Goal: Task Accomplishment & Management: Manage account settings

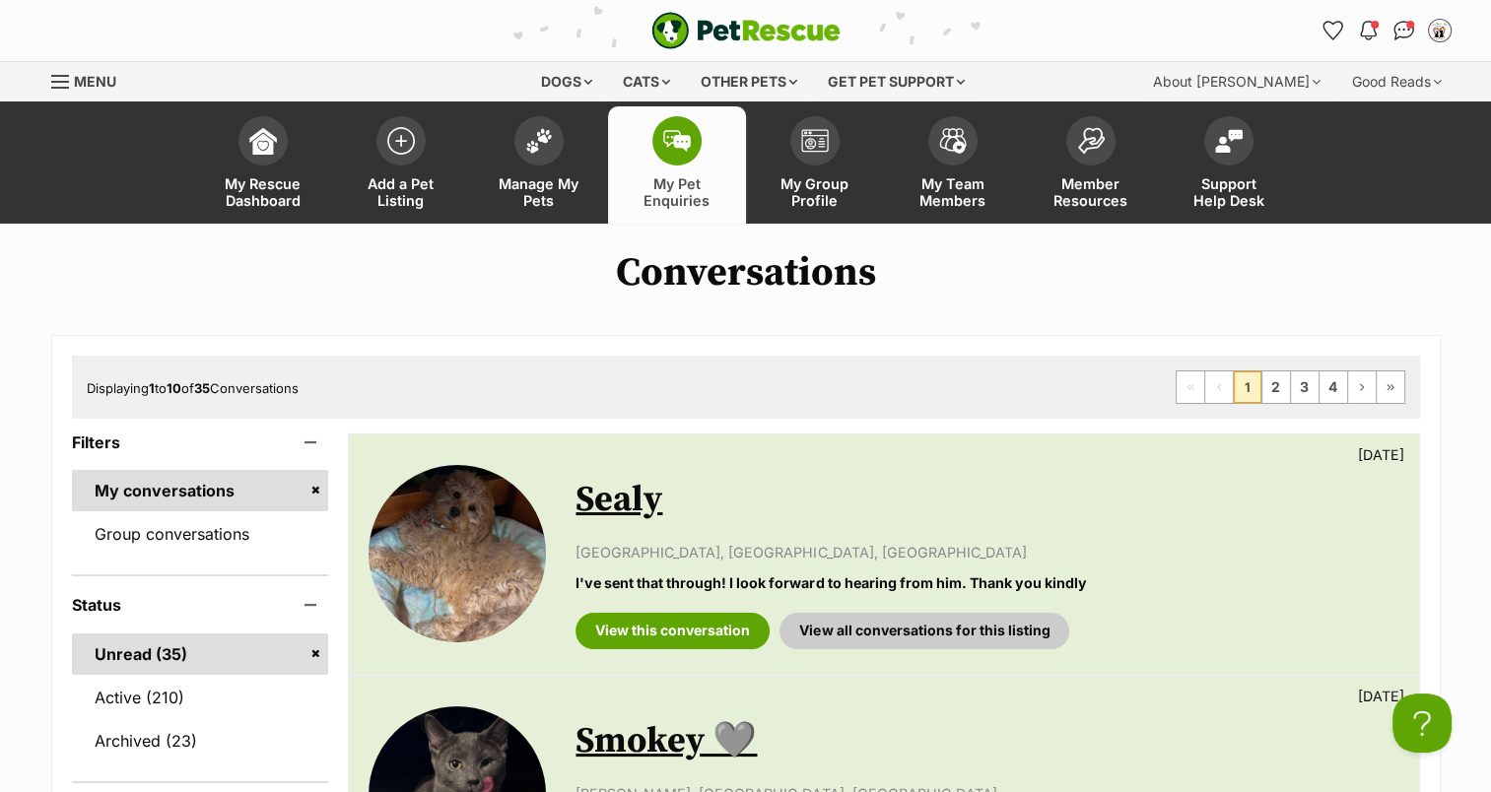
click at [547, 131] on img at bounding box center [539, 141] width 28 height 26
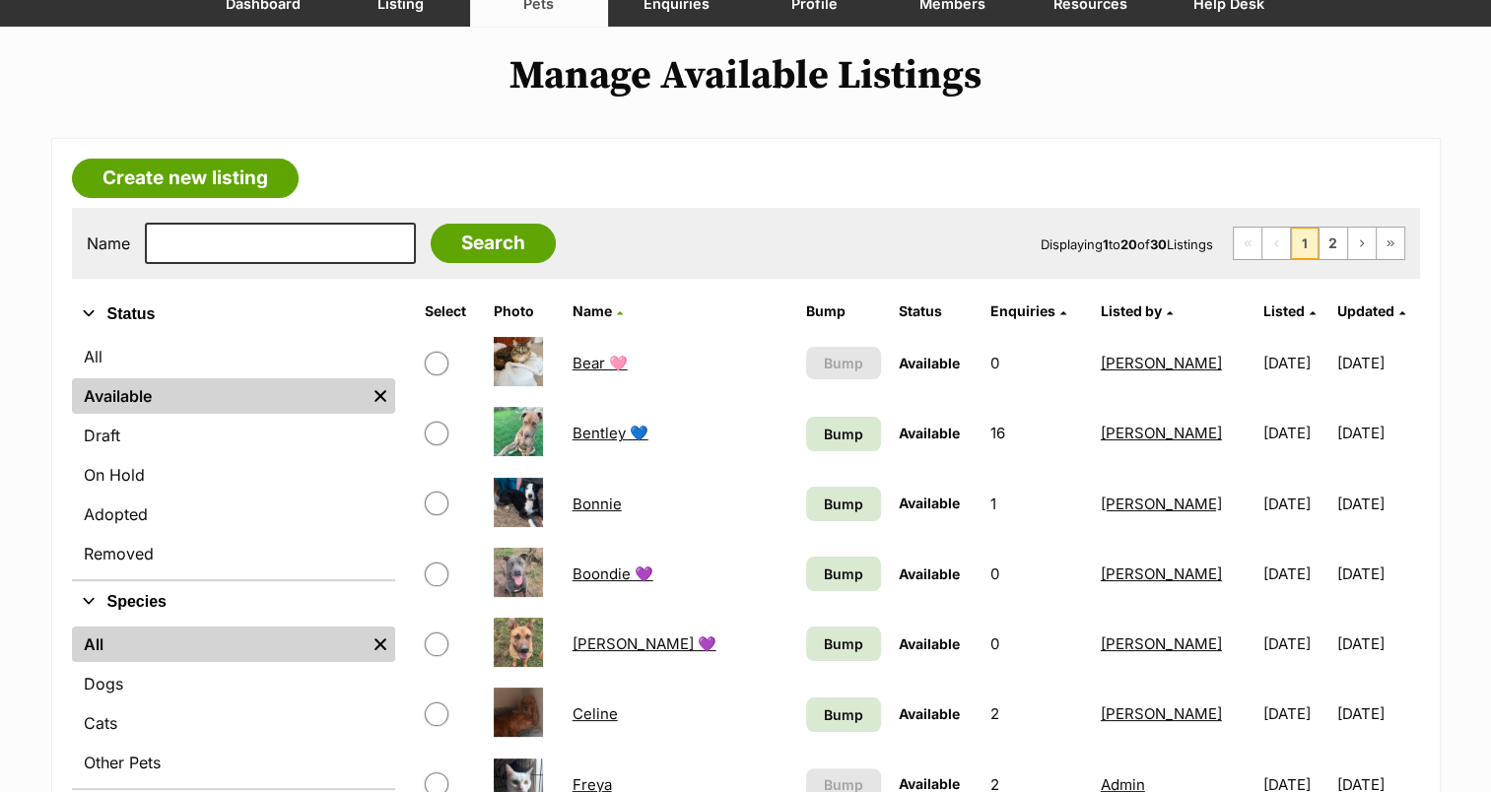
click at [197, 707] on link "Cats" at bounding box center [233, 723] width 323 height 35
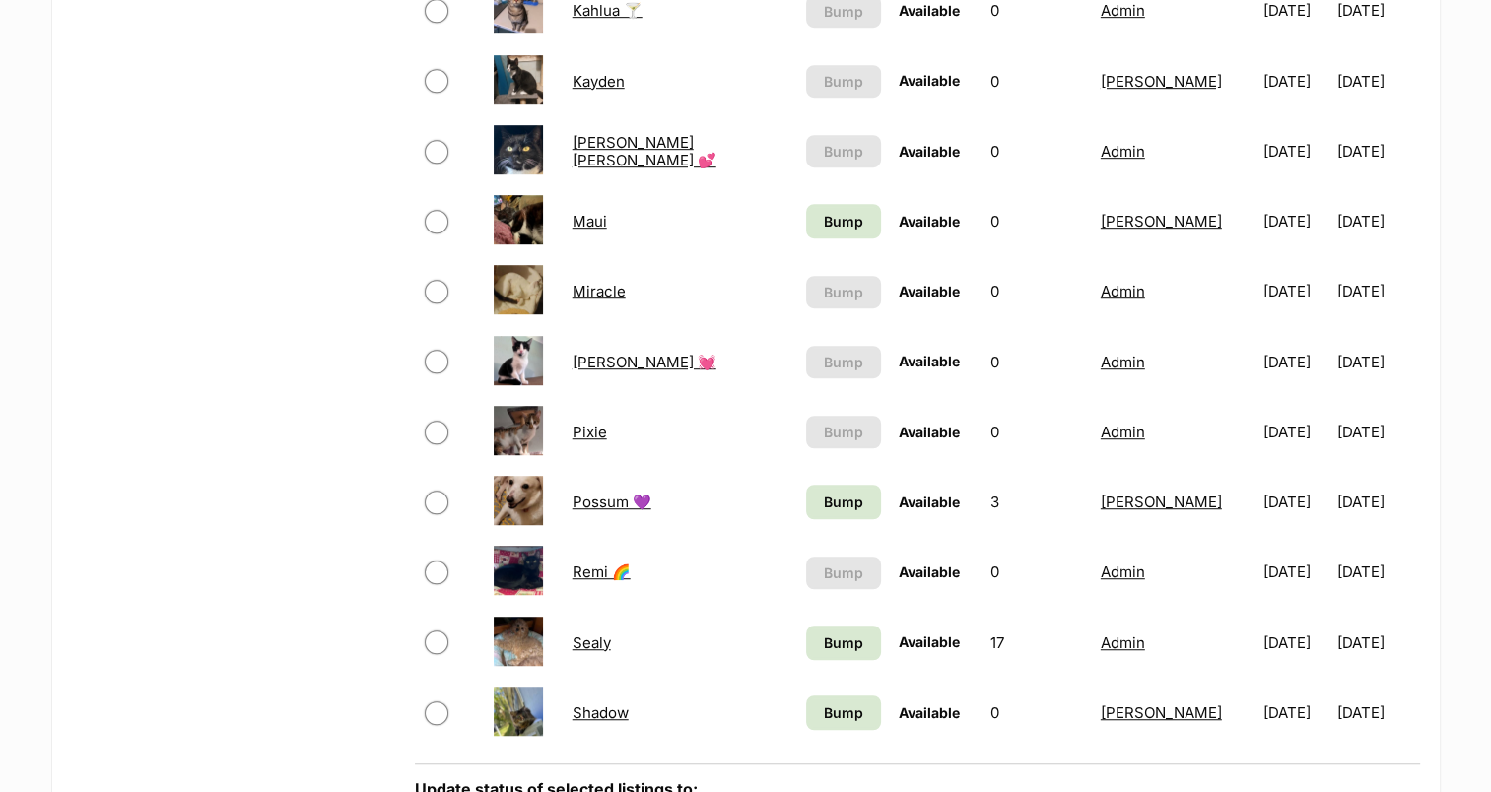
scroll to position [1182, 0]
click at [824, 642] on span "Bump" at bounding box center [843, 642] width 39 height 21
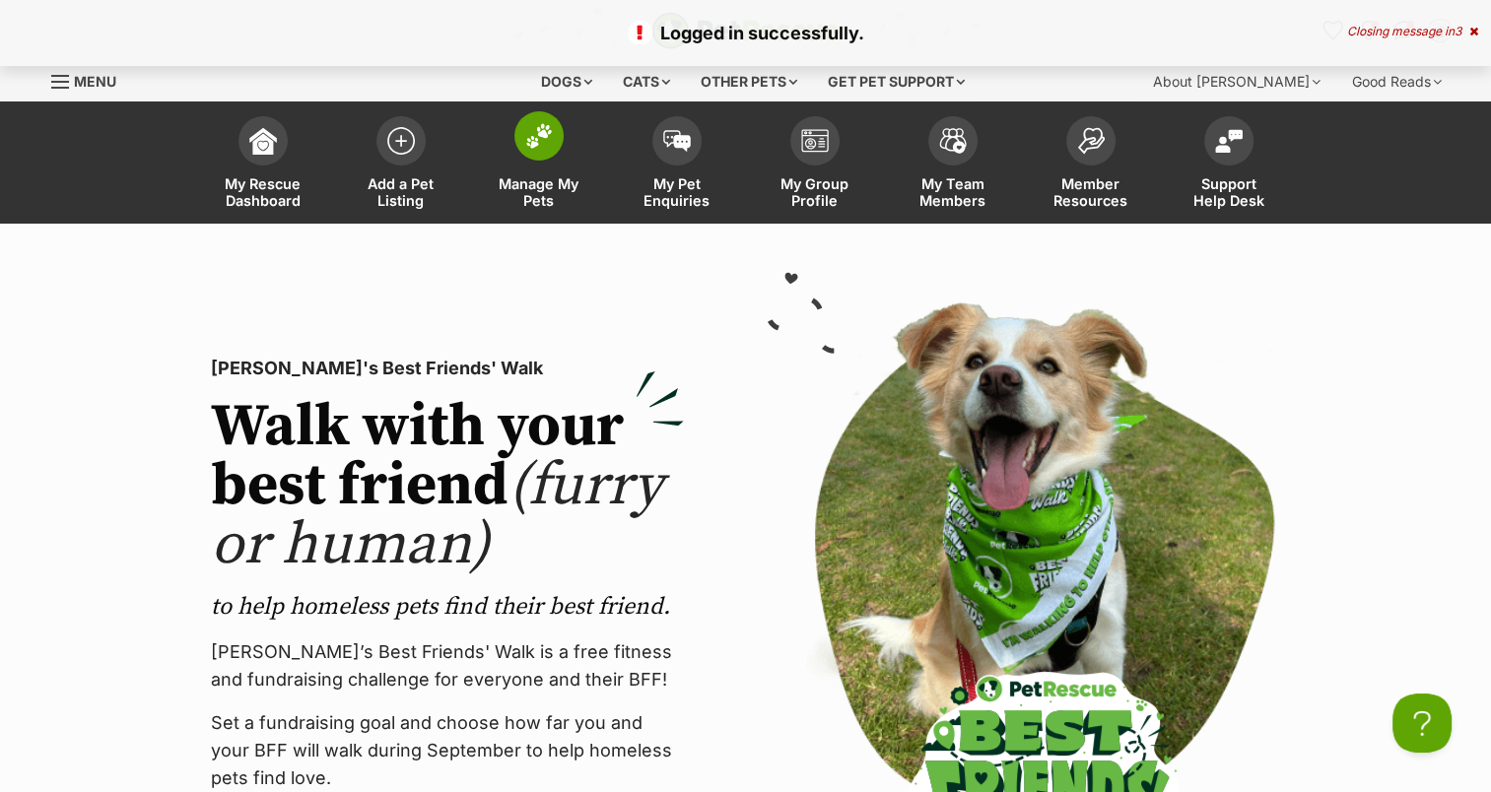
click at [545, 148] on img at bounding box center [539, 136] width 28 height 26
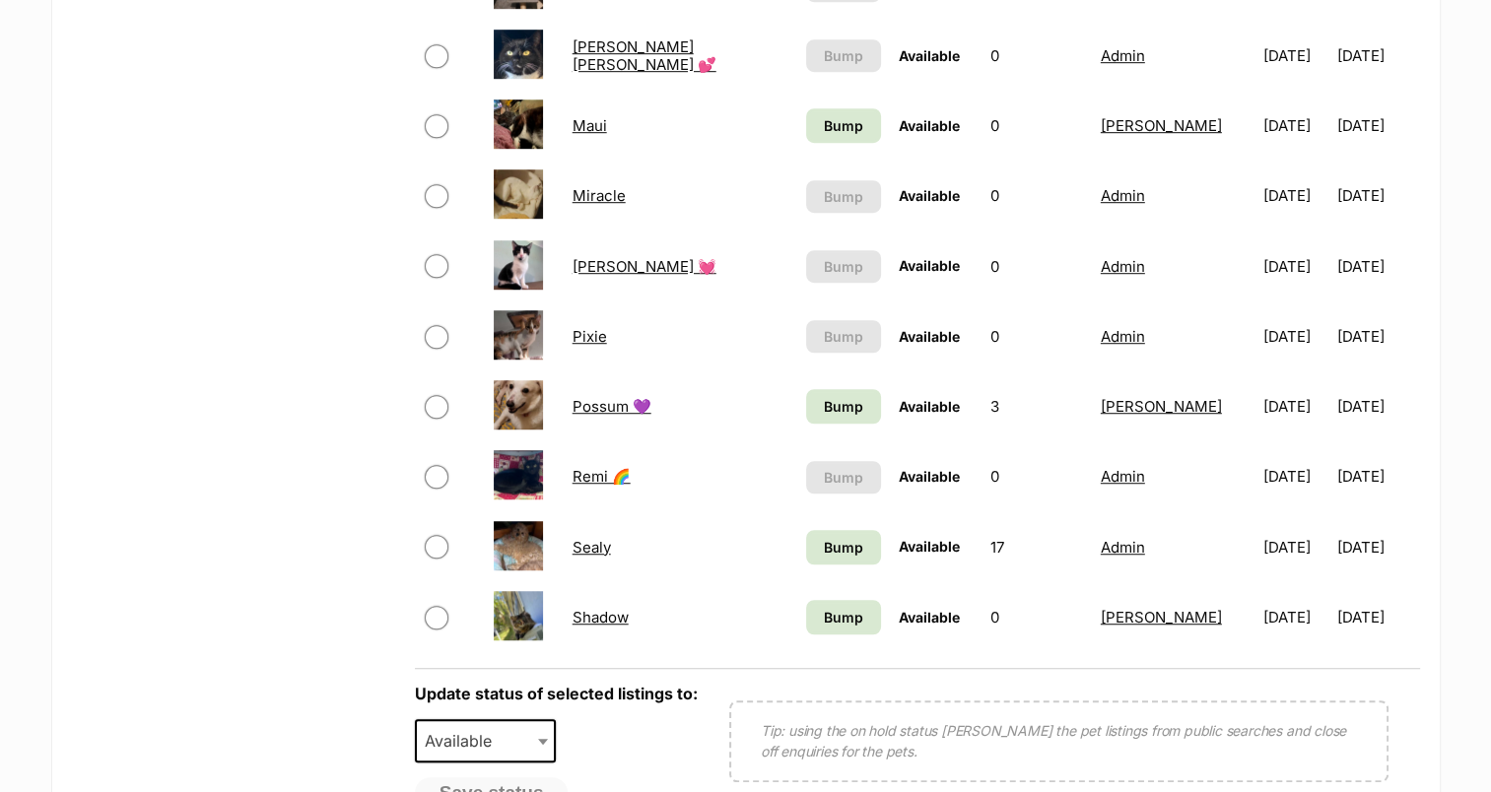
scroll to position [1281, 0]
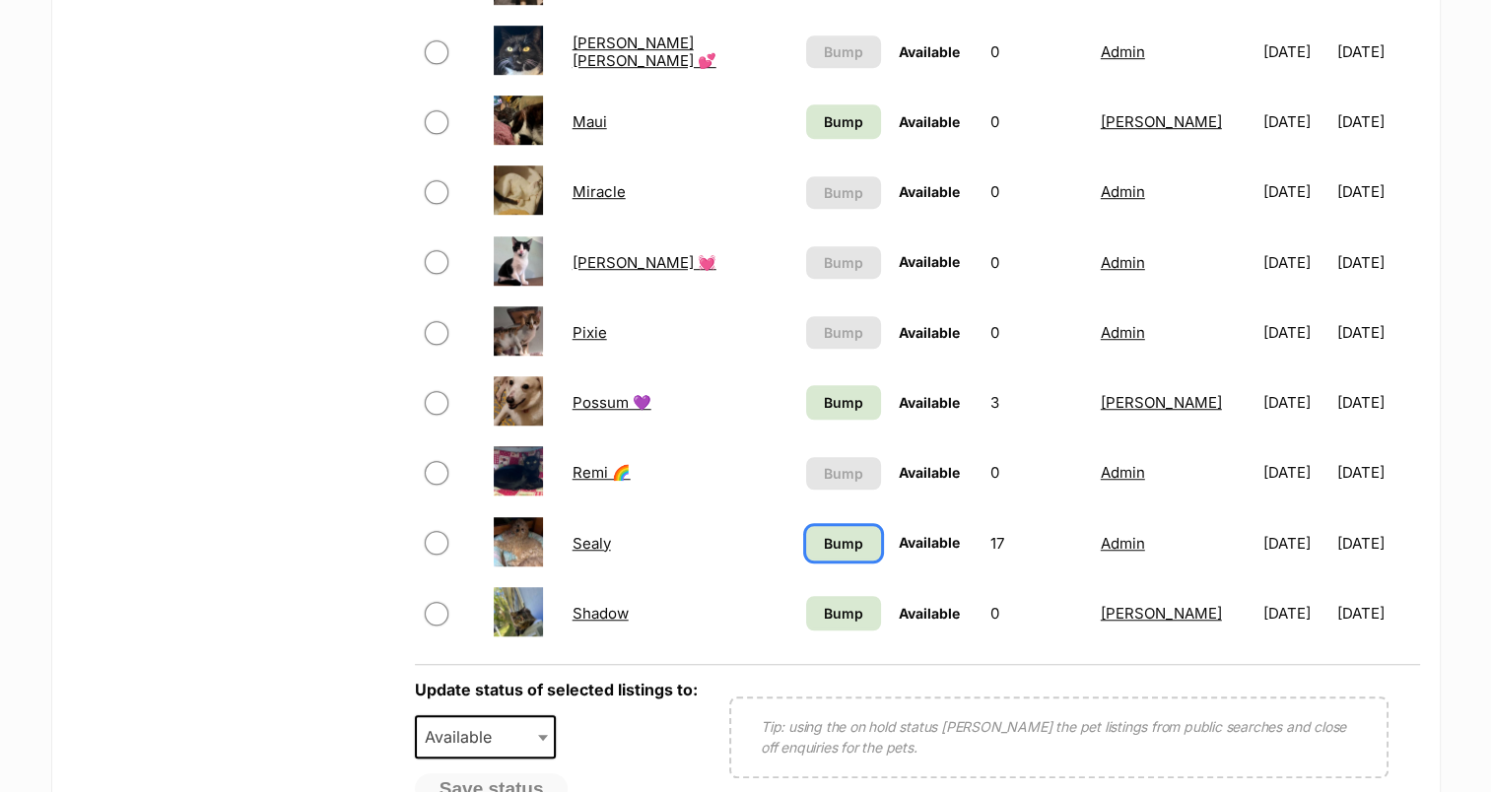
click at [824, 538] on span "Bump" at bounding box center [843, 543] width 39 height 21
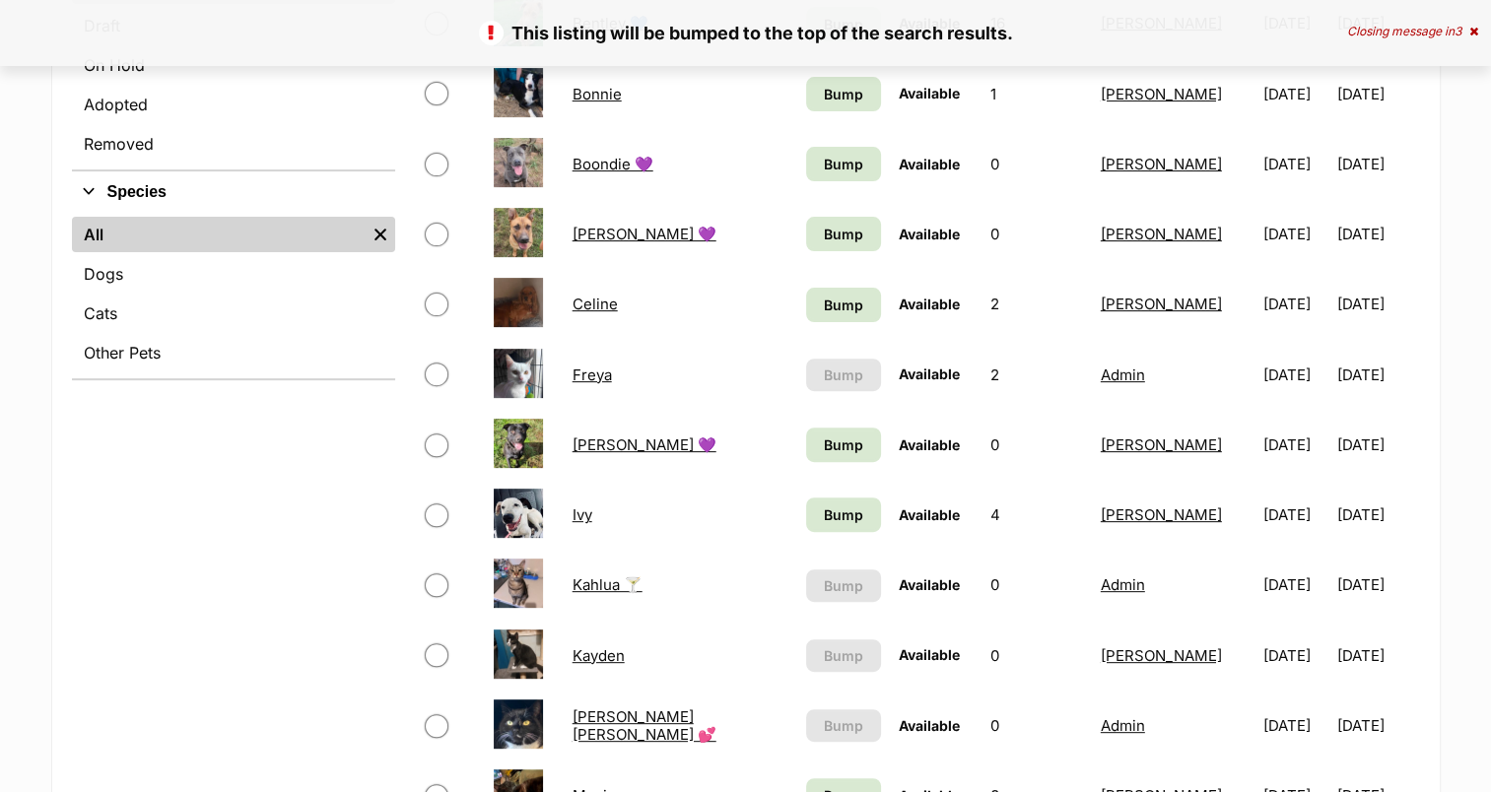
scroll to position [690, 0]
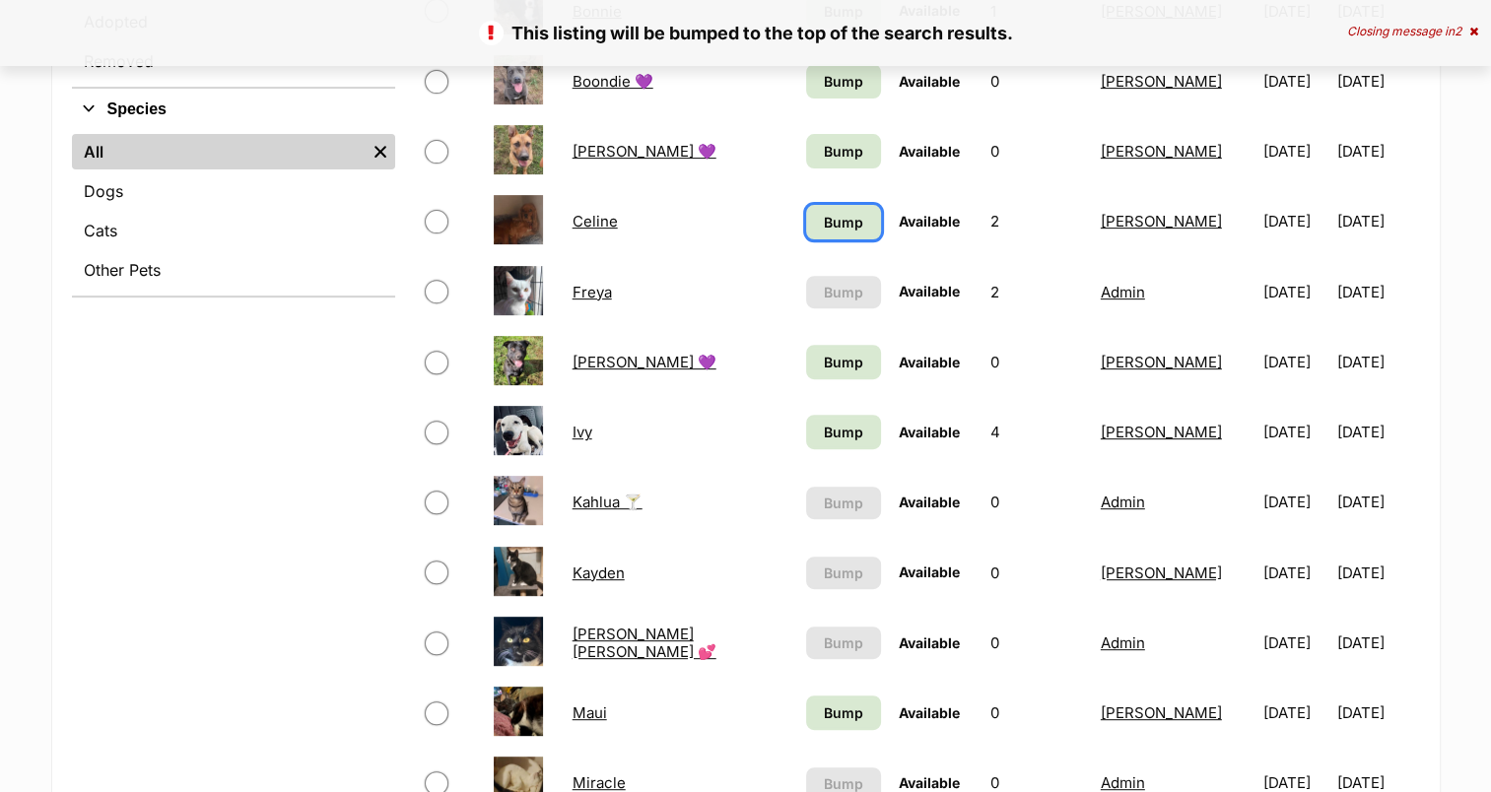
click at [824, 222] on span "Bump" at bounding box center [843, 222] width 39 height 21
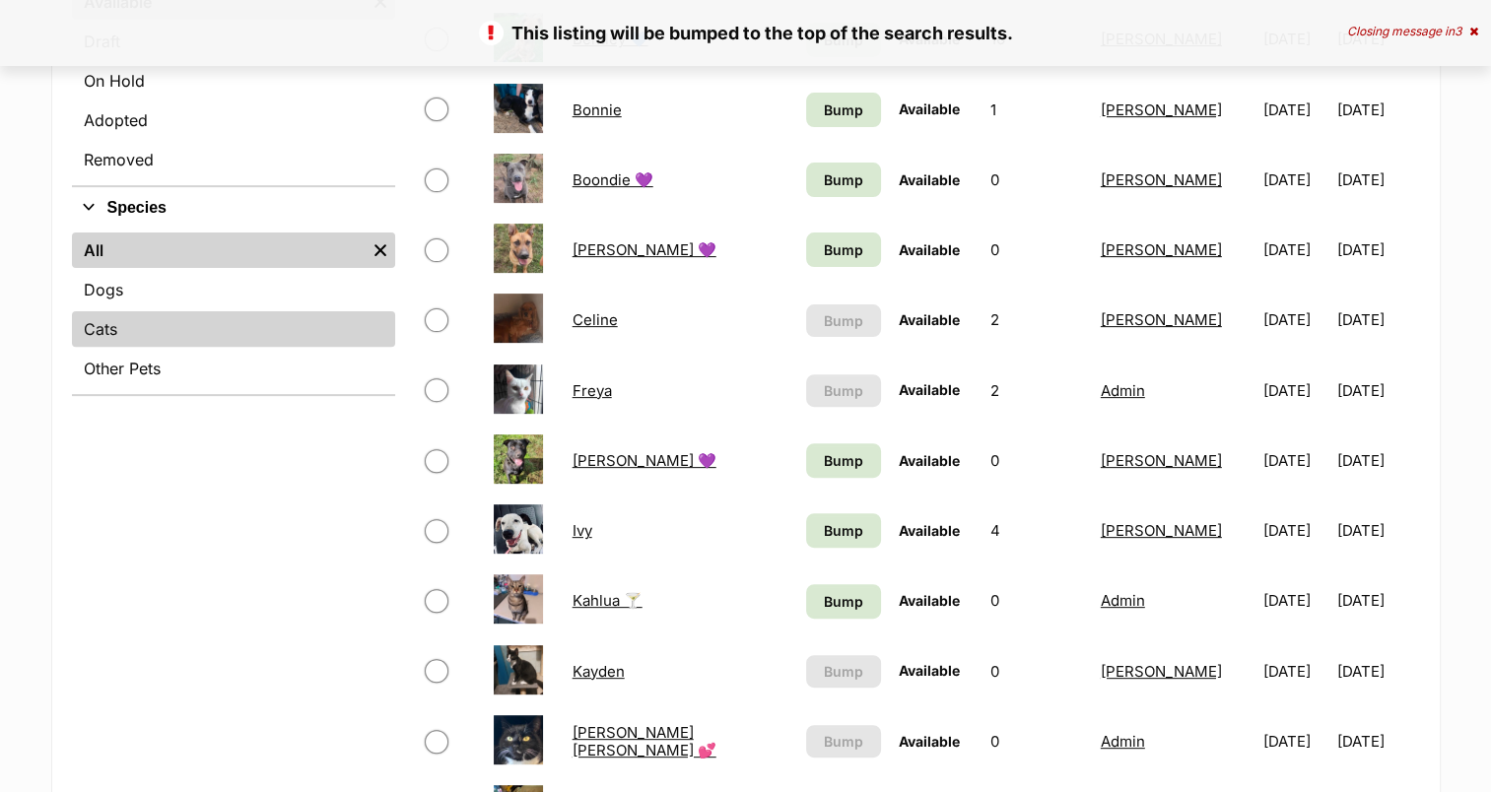
click at [132, 329] on link "Cats" at bounding box center [233, 328] width 323 height 35
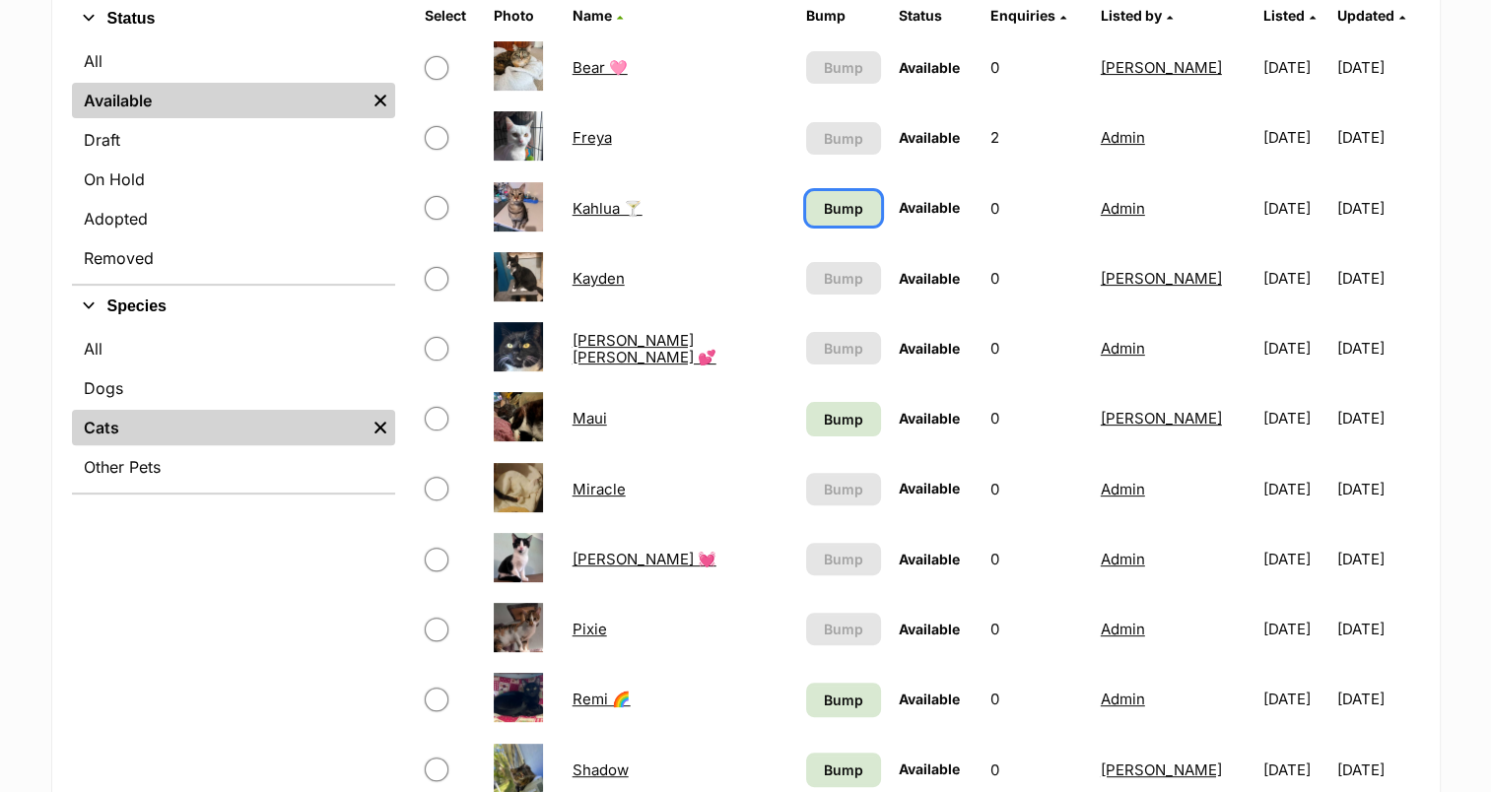
click at [824, 212] on span "Bump" at bounding box center [843, 208] width 39 height 21
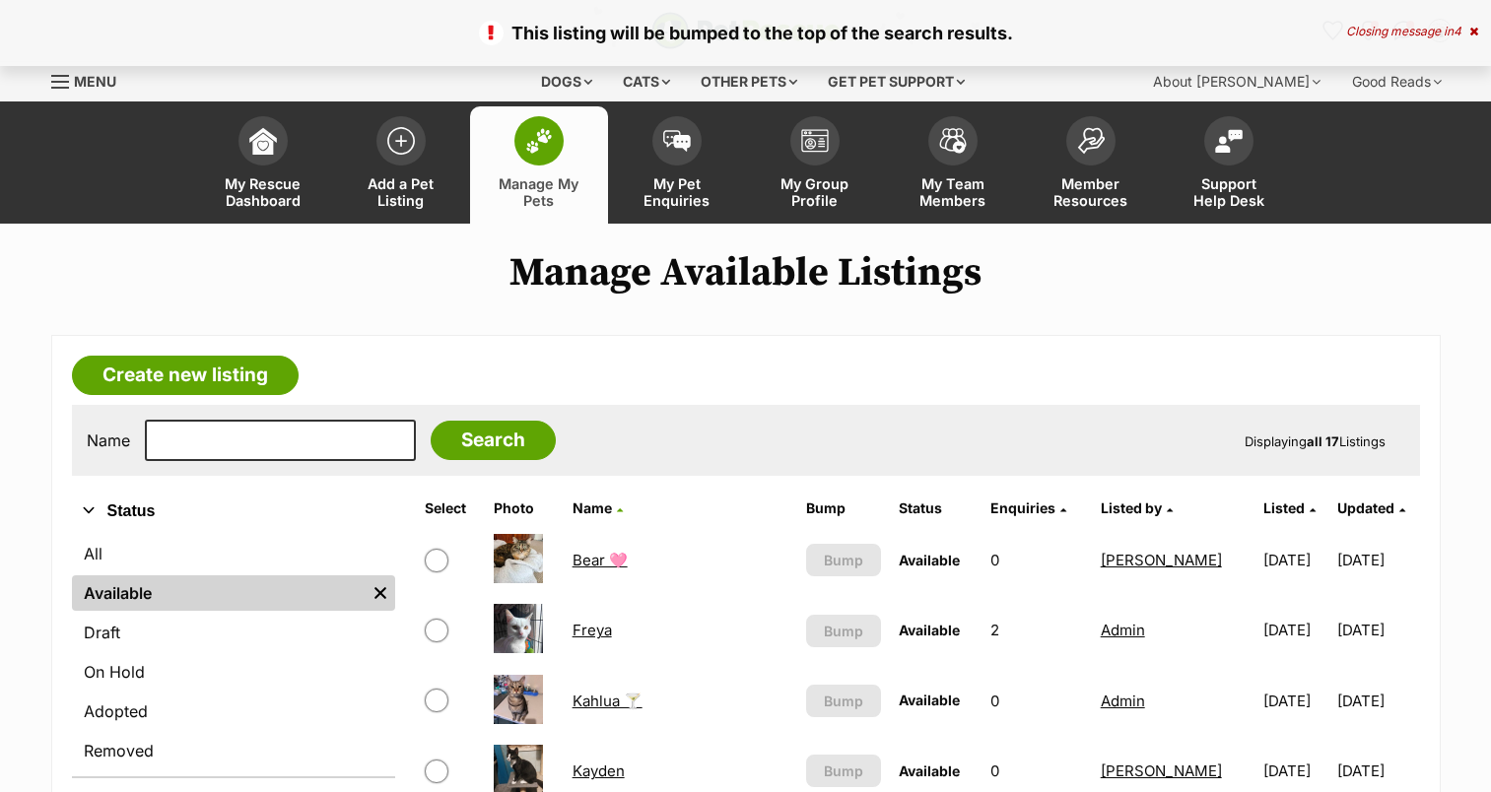
scroll to position [591, 0]
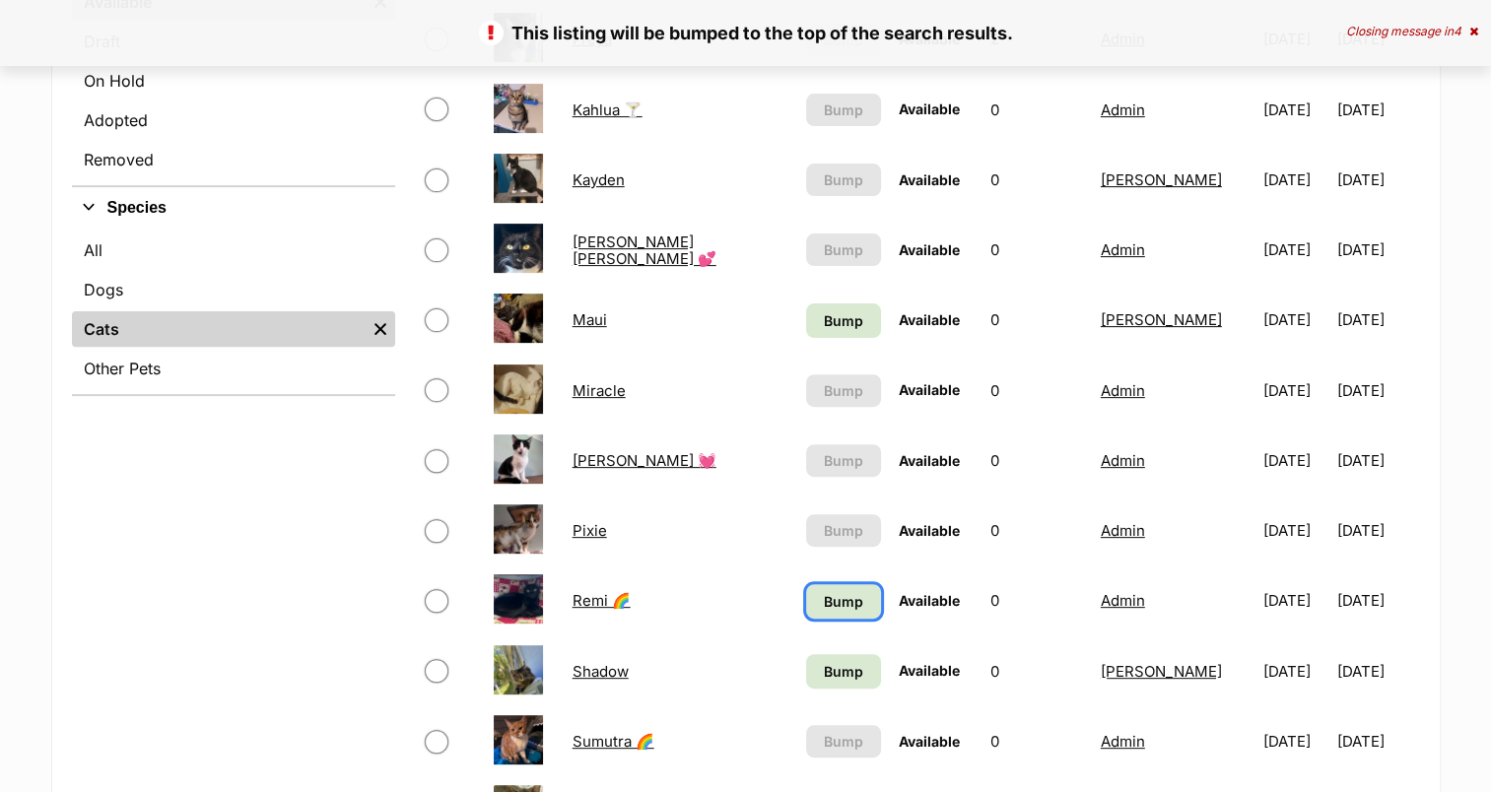
click at [824, 603] on span "Bump" at bounding box center [843, 601] width 39 height 21
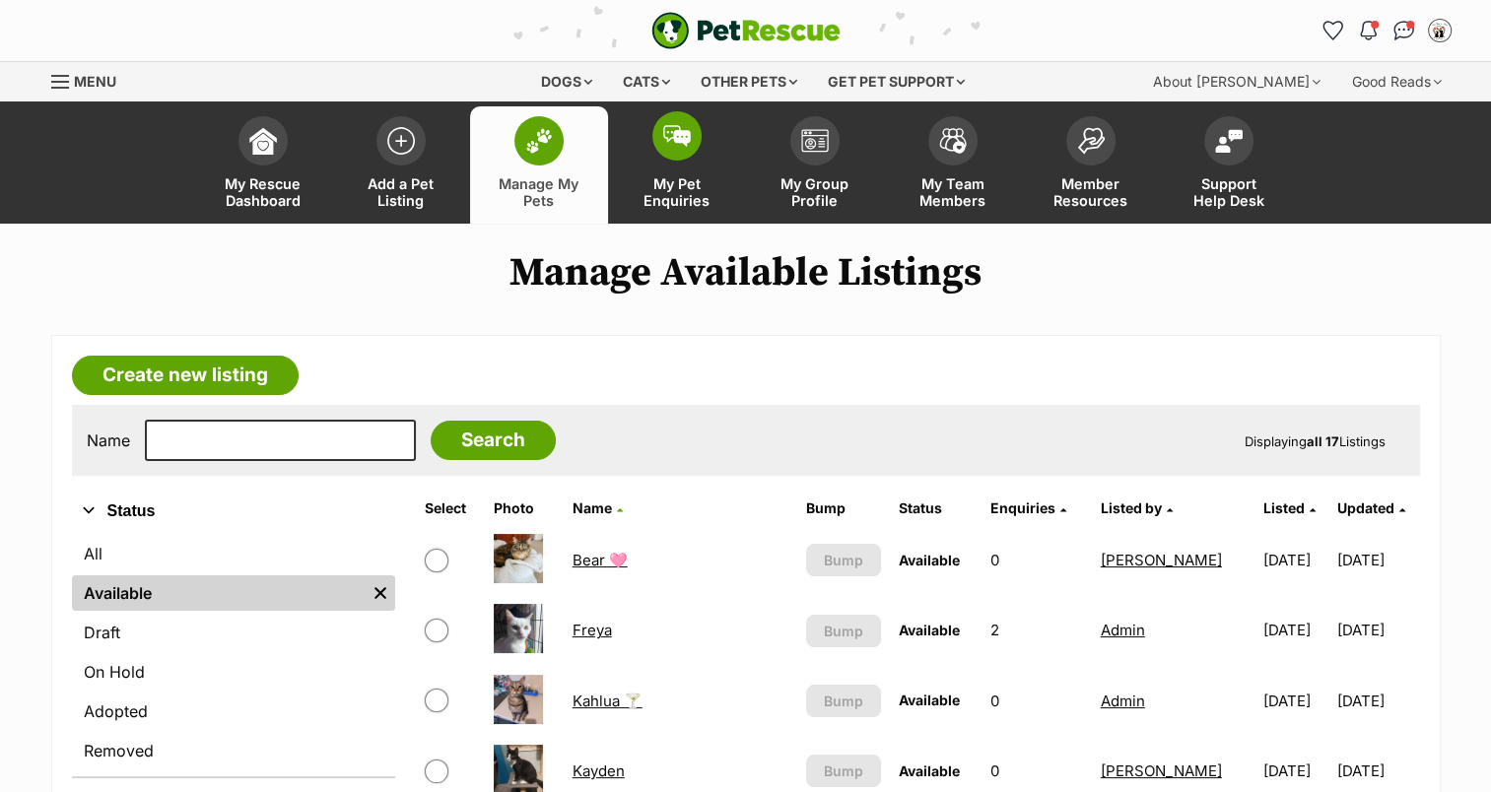
click at [681, 149] on span at bounding box center [676, 135] width 49 height 49
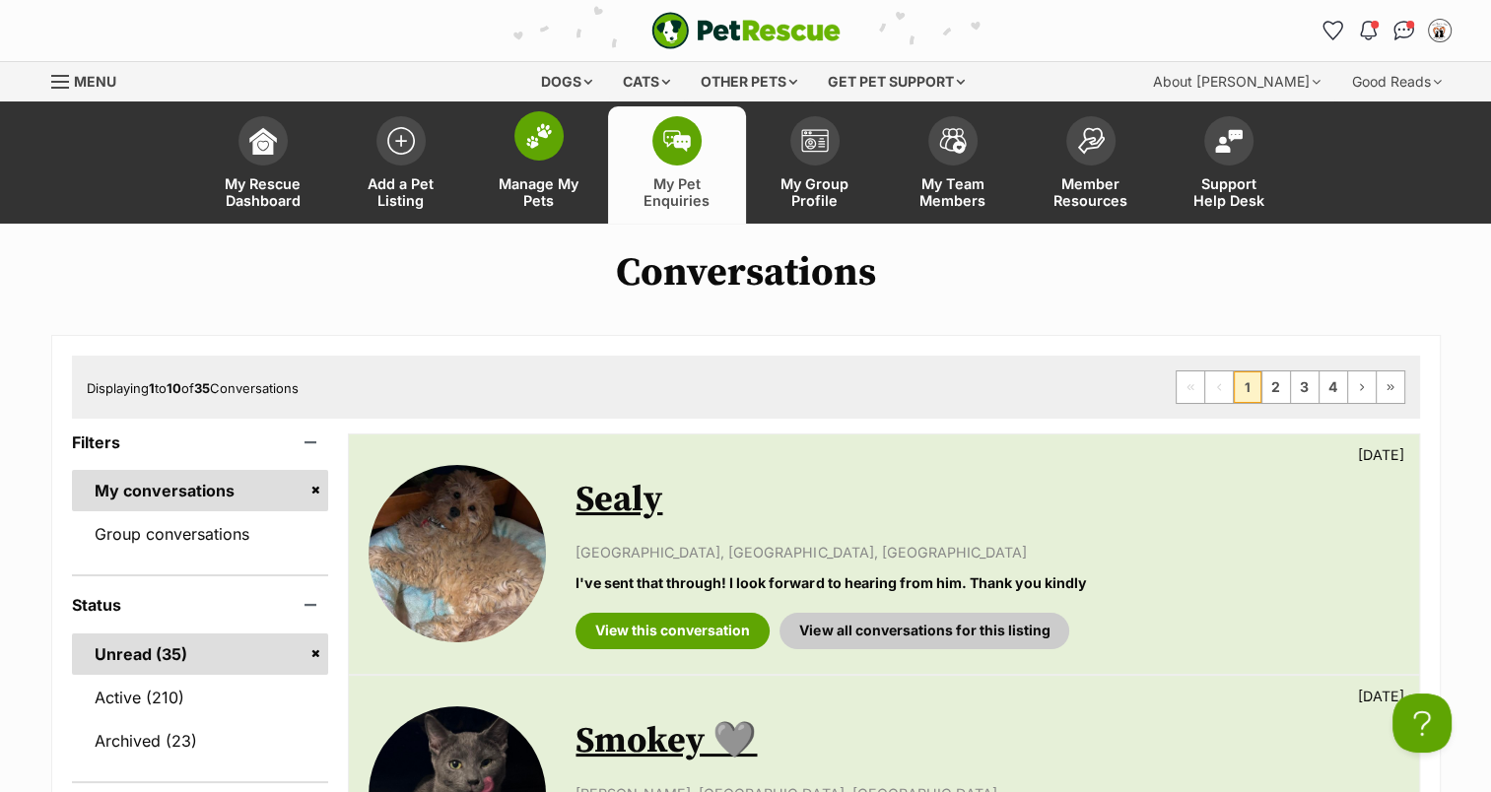
click at [537, 150] on span at bounding box center [538, 135] width 49 height 49
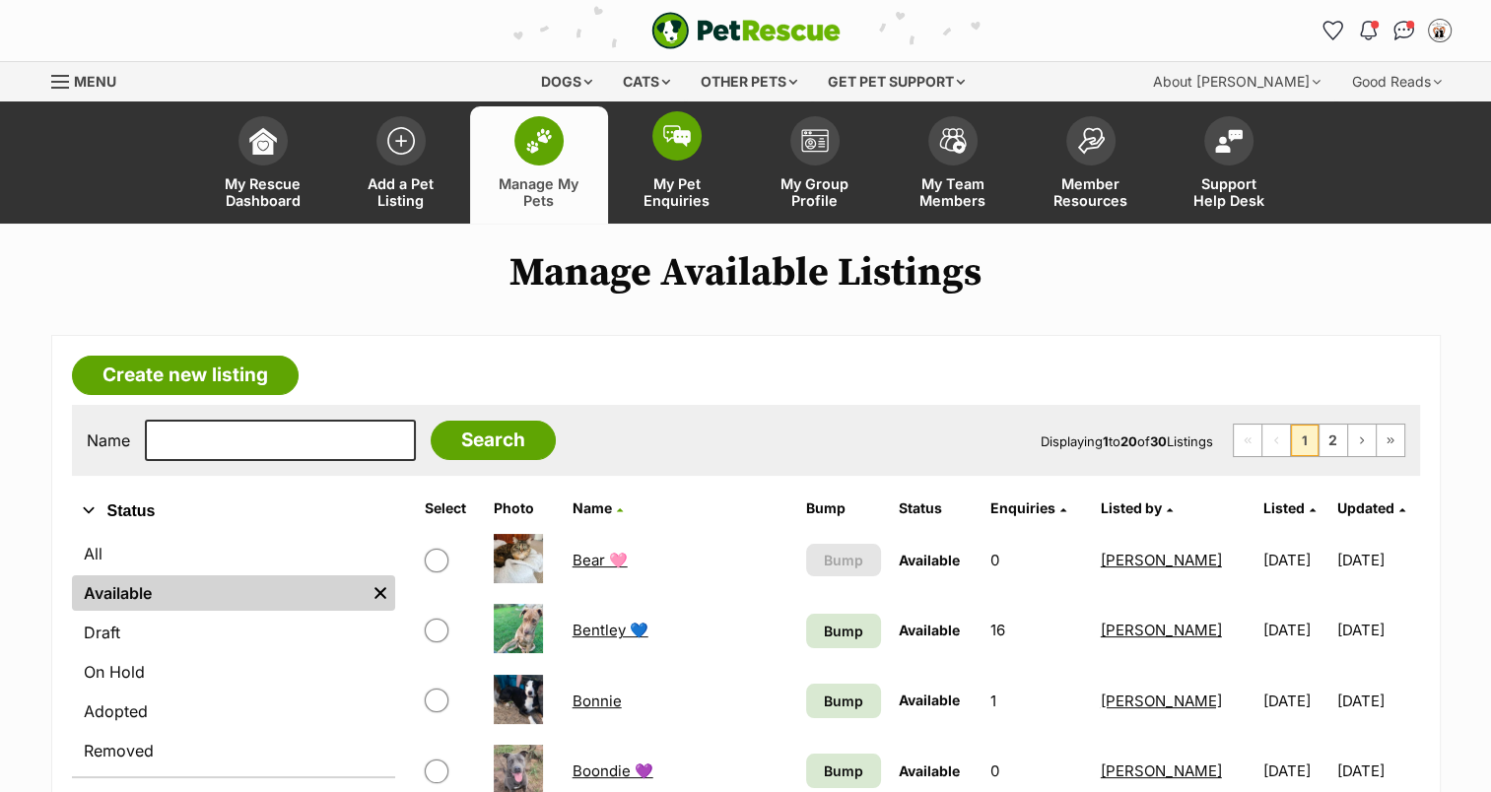
click at [695, 146] on span at bounding box center [676, 135] width 49 height 49
